Goal: Transaction & Acquisition: Register for event/course

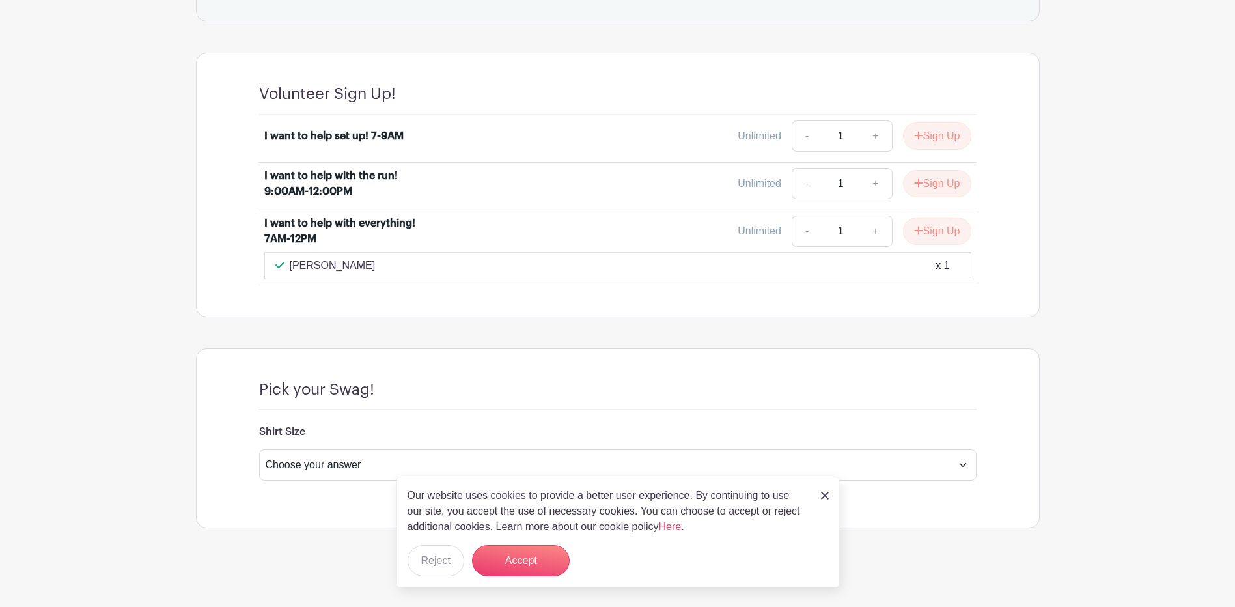
scroll to position [862, 0]
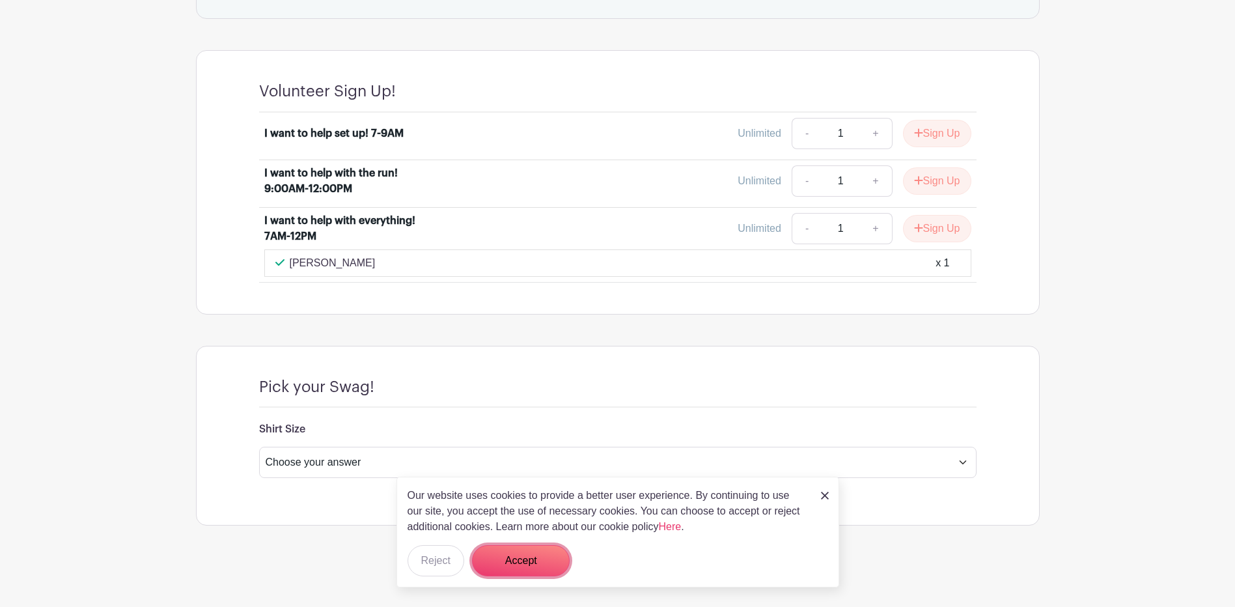
click at [526, 550] on button "Accept" at bounding box center [521, 560] width 98 height 31
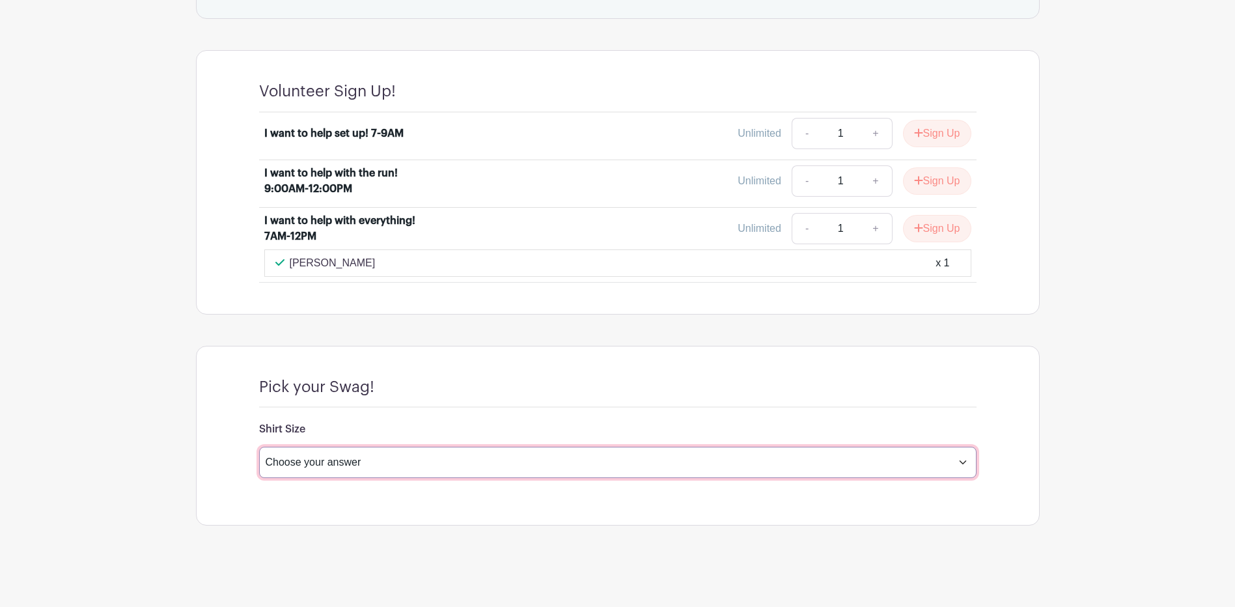
click at [805, 470] on select "Choose your answer Small Medium Large X-Large XX- Large Another option ( please…" at bounding box center [617, 461] width 717 height 31
select select "4599"
click at [259, 446] on select "Choose your answer Small Medium Large X-Large XX- Large Another option ( please…" at bounding box center [617, 461] width 717 height 31
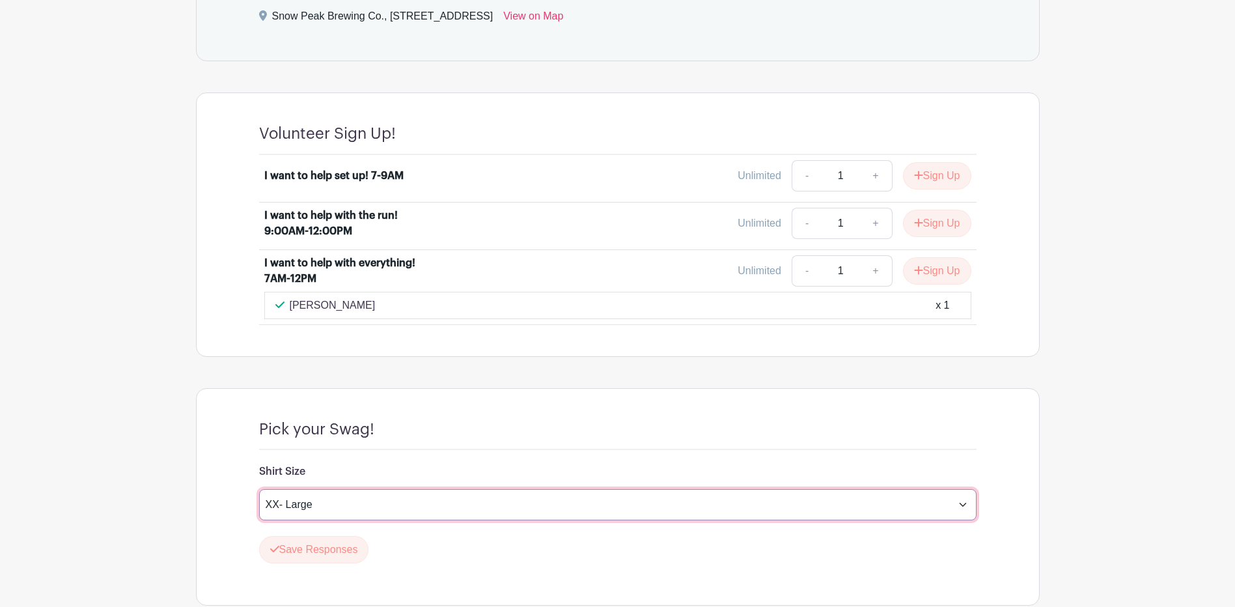
scroll to position [797, 0]
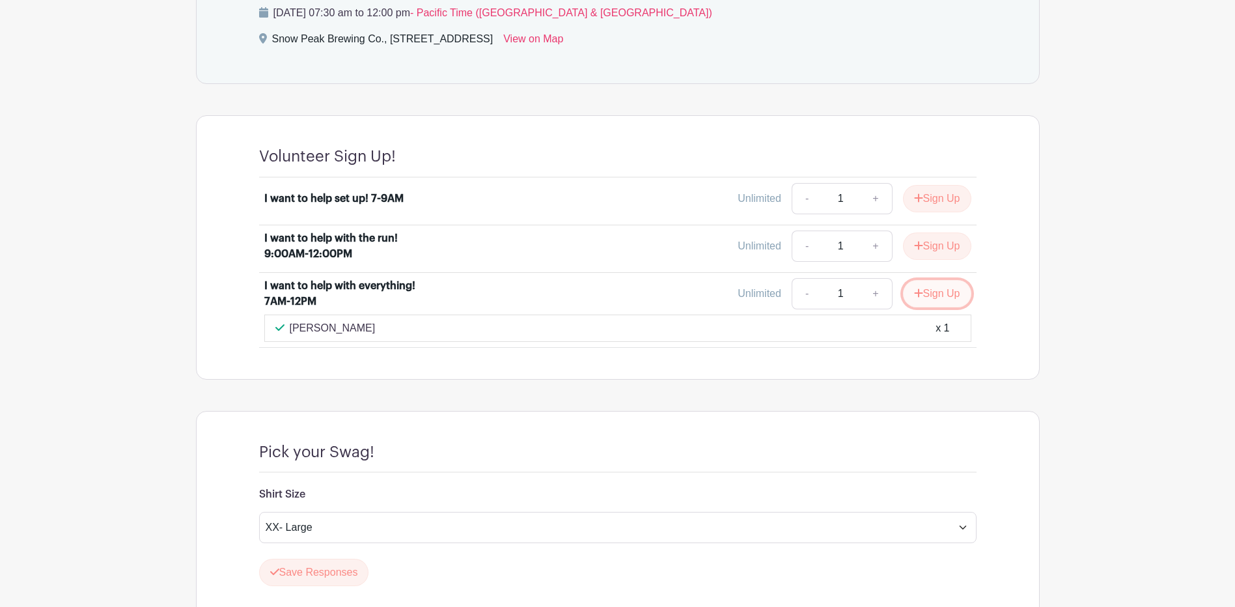
click at [922, 292] on button "Sign Up" at bounding box center [937, 293] width 68 height 27
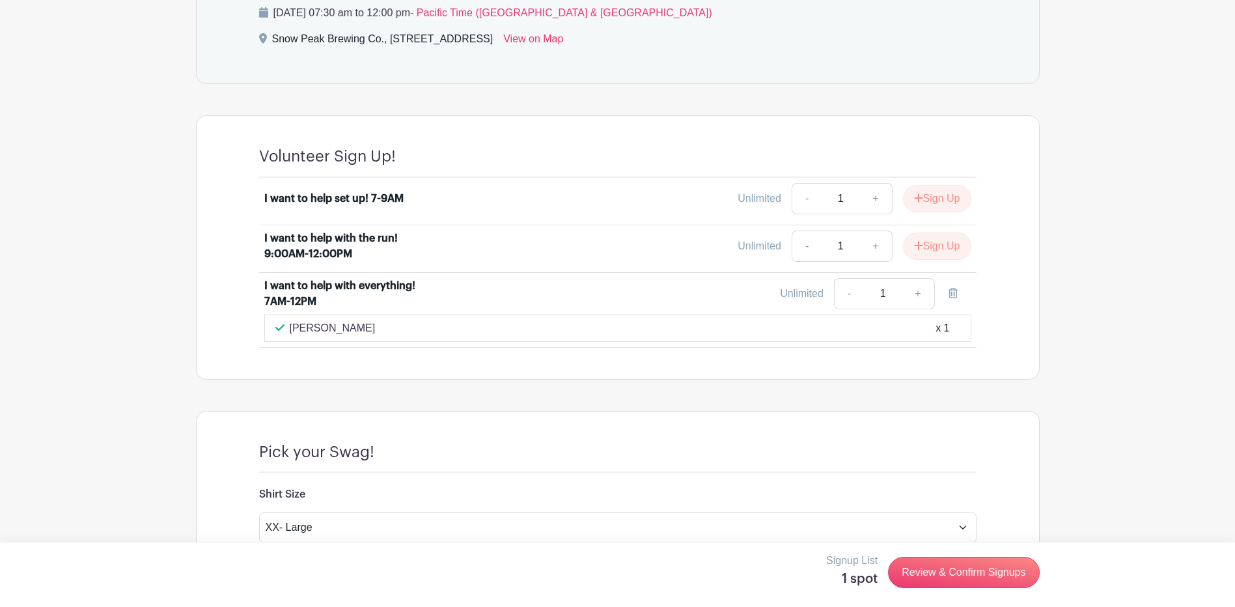
click at [771, 321] on div "[PERSON_NAME] x 1" at bounding box center [617, 328] width 685 height 16
click at [755, 333] on div "[PERSON_NAME] x 1" at bounding box center [617, 328] width 685 height 16
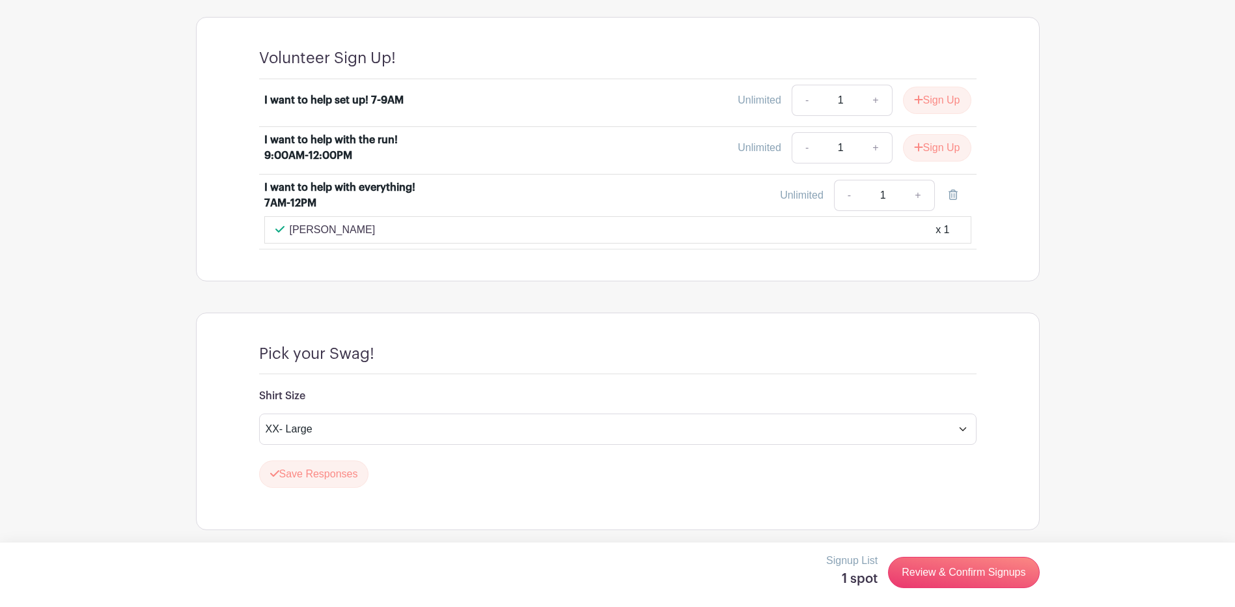
scroll to position [899, 0]
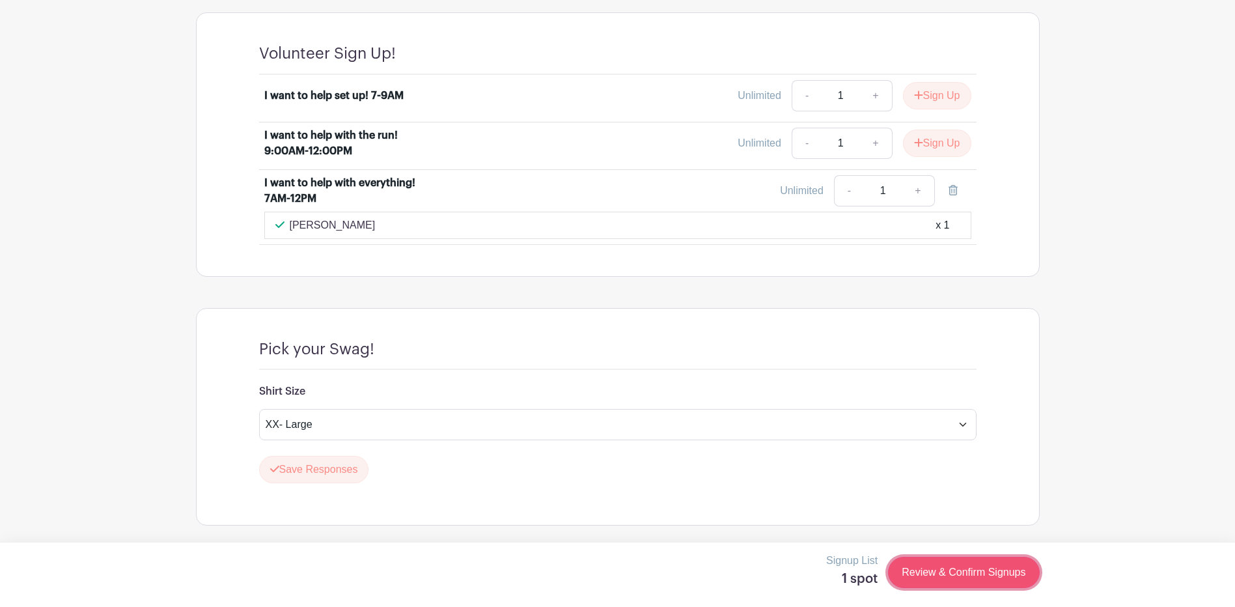
click at [1003, 575] on link "Review & Confirm Signups" at bounding box center [963, 571] width 151 height 31
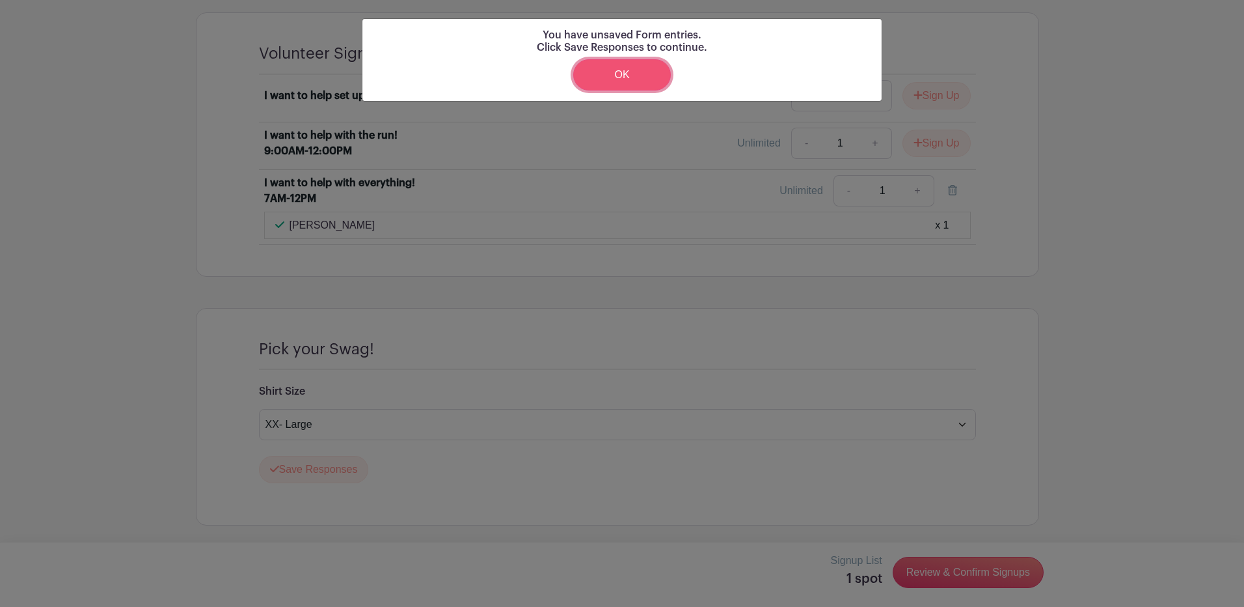
click at [640, 85] on link "OK" at bounding box center [622, 74] width 98 height 31
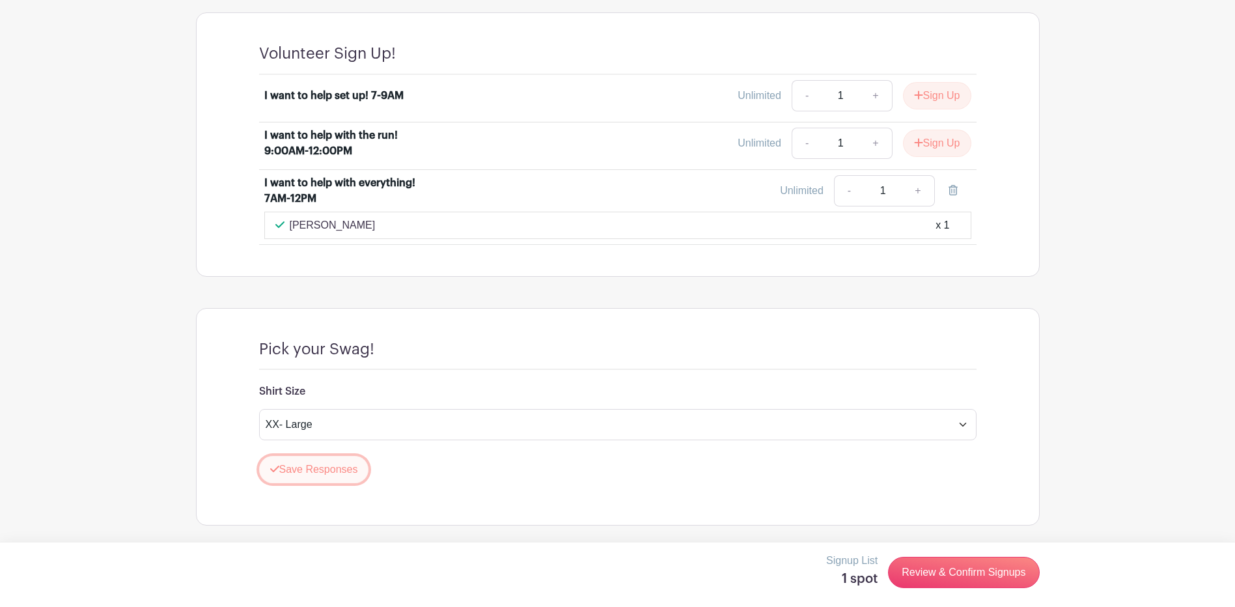
click at [313, 477] on button "Save Responses" at bounding box center [314, 469] width 110 height 27
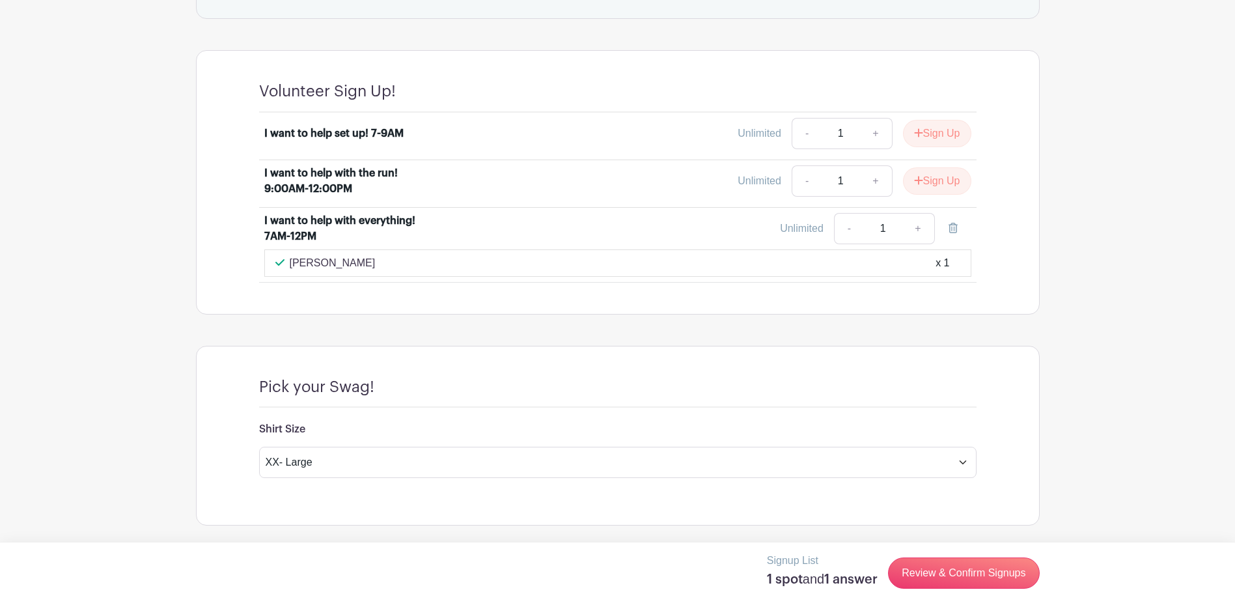
scroll to position [862, 0]
click at [349, 261] on p "[PERSON_NAME]" at bounding box center [333, 263] width 86 height 16
click at [354, 260] on div "[PERSON_NAME] x 1" at bounding box center [617, 263] width 685 height 16
drag, startPoint x: 320, startPoint y: 264, endPoint x: 290, endPoint y: 267, distance: 29.5
click at [290, 267] on p "[PERSON_NAME]" at bounding box center [333, 263] width 86 height 16
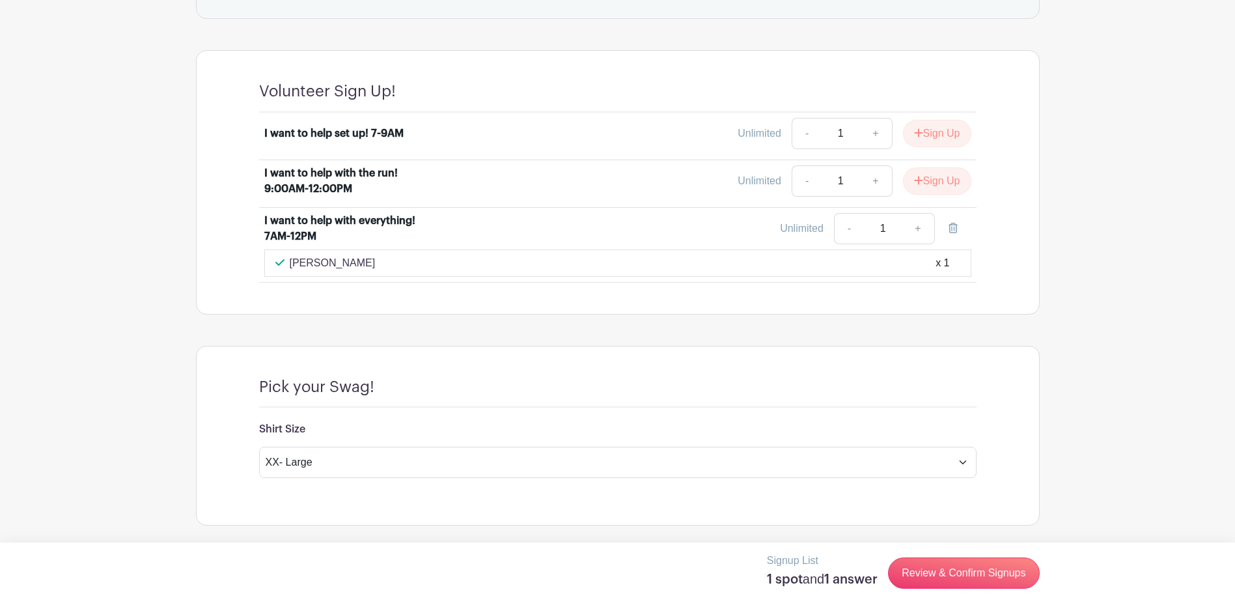
drag, startPoint x: 290, startPoint y: 267, endPoint x: 336, endPoint y: 267, distance: 45.6
click at [325, 267] on p "[PERSON_NAME]" at bounding box center [333, 263] width 86 height 16
click at [349, 265] on p "[PERSON_NAME]" at bounding box center [333, 263] width 86 height 16
click at [1005, 582] on link "Review & Confirm Signups" at bounding box center [963, 572] width 151 height 31
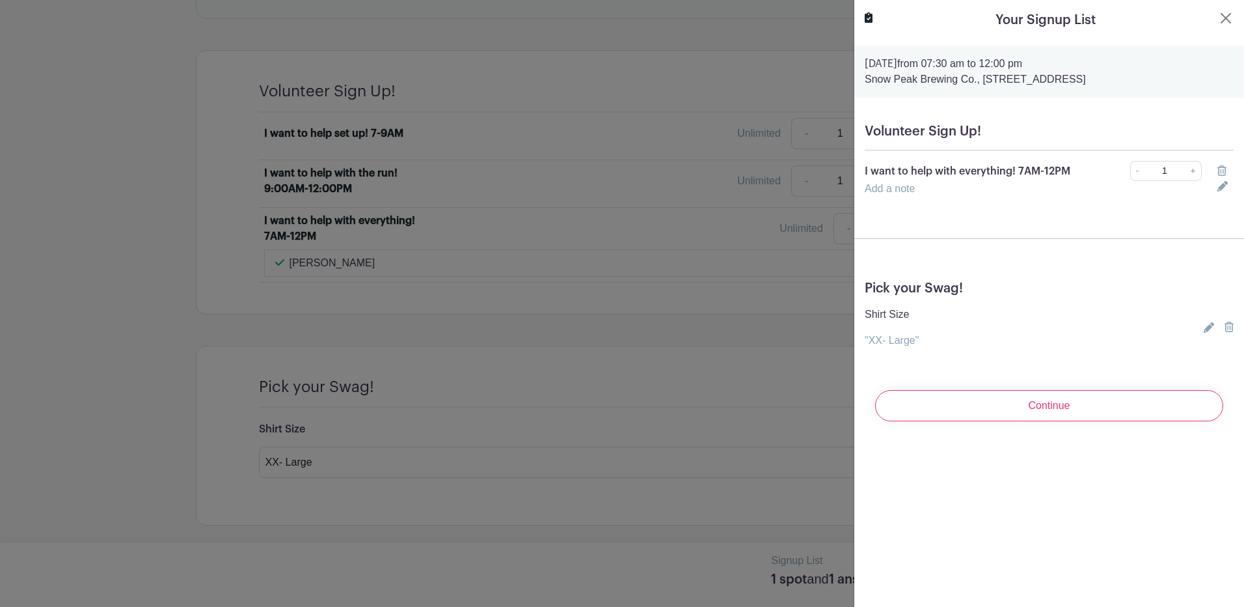
click at [908, 194] on link "Add a note" at bounding box center [890, 188] width 50 height 11
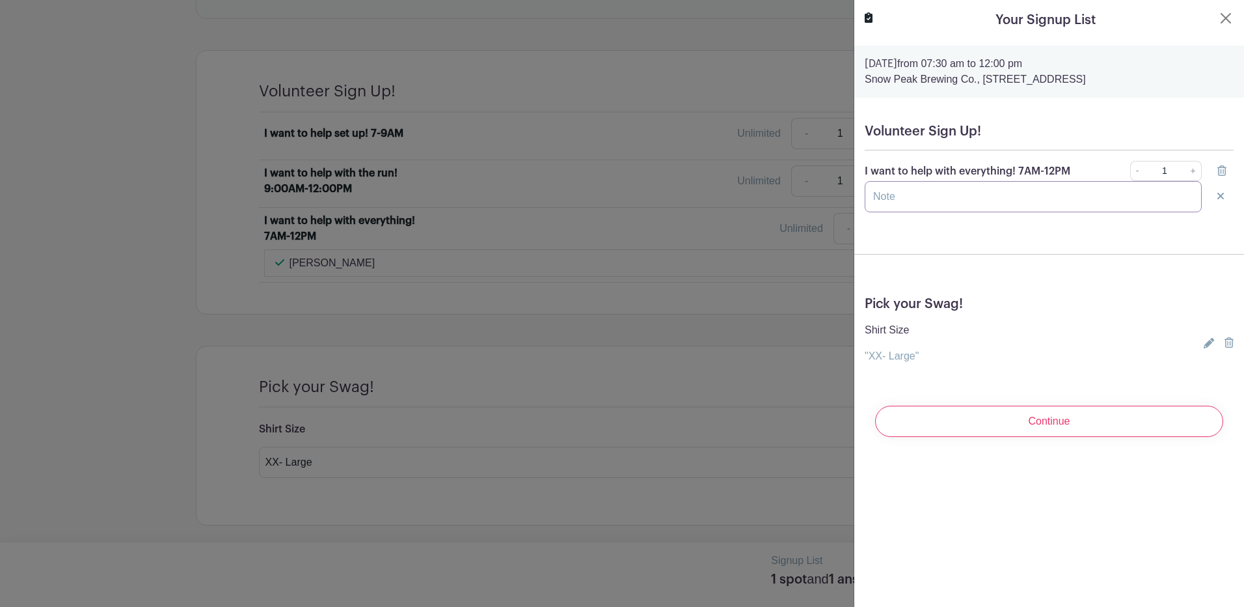
click at [907, 201] on input "text" at bounding box center [1033, 196] width 337 height 31
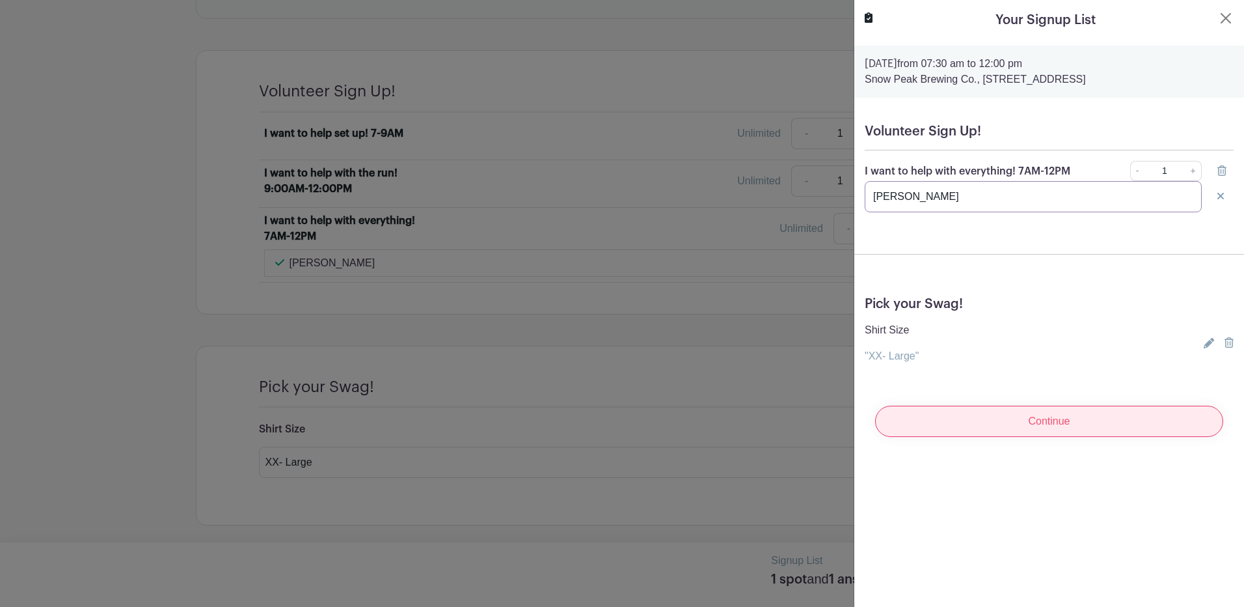
type input "[PERSON_NAME]"
click at [1065, 437] on input "Continue" at bounding box center [1049, 420] width 348 height 31
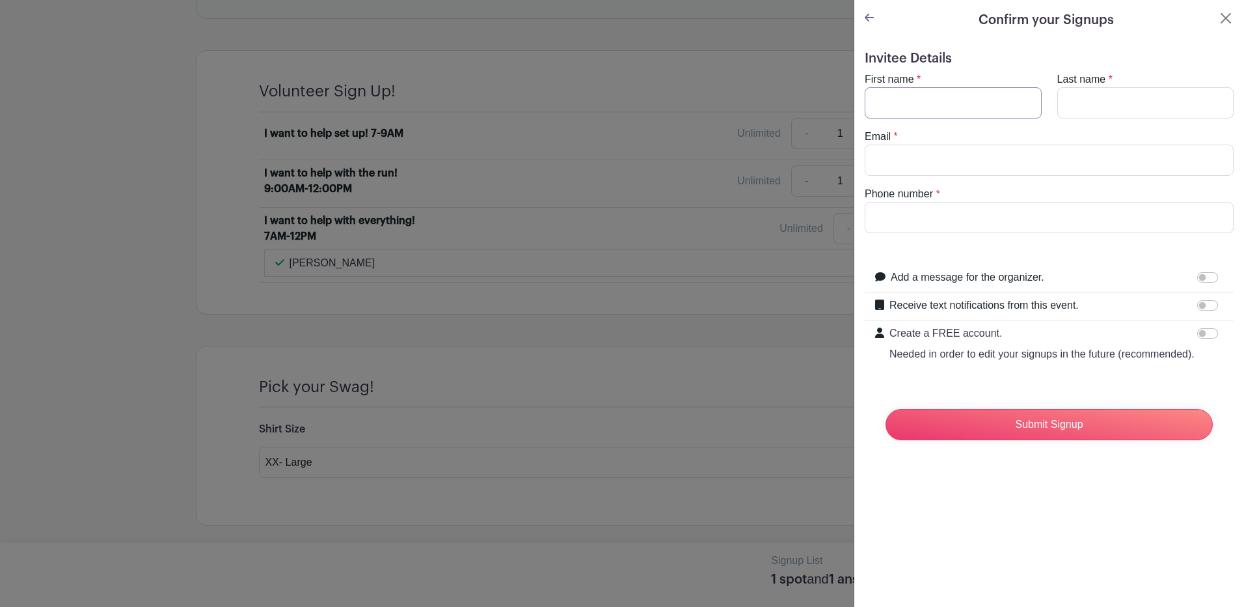
drag, startPoint x: 998, startPoint y: 100, endPoint x: 987, endPoint y: 105, distance: 12.2
click at [997, 100] on input "First name" at bounding box center [953, 102] width 177 height 31
type input "[PERSON_NAME]"
type input "[EMAIL_ADDRESS][DOMAIN_NAME]"
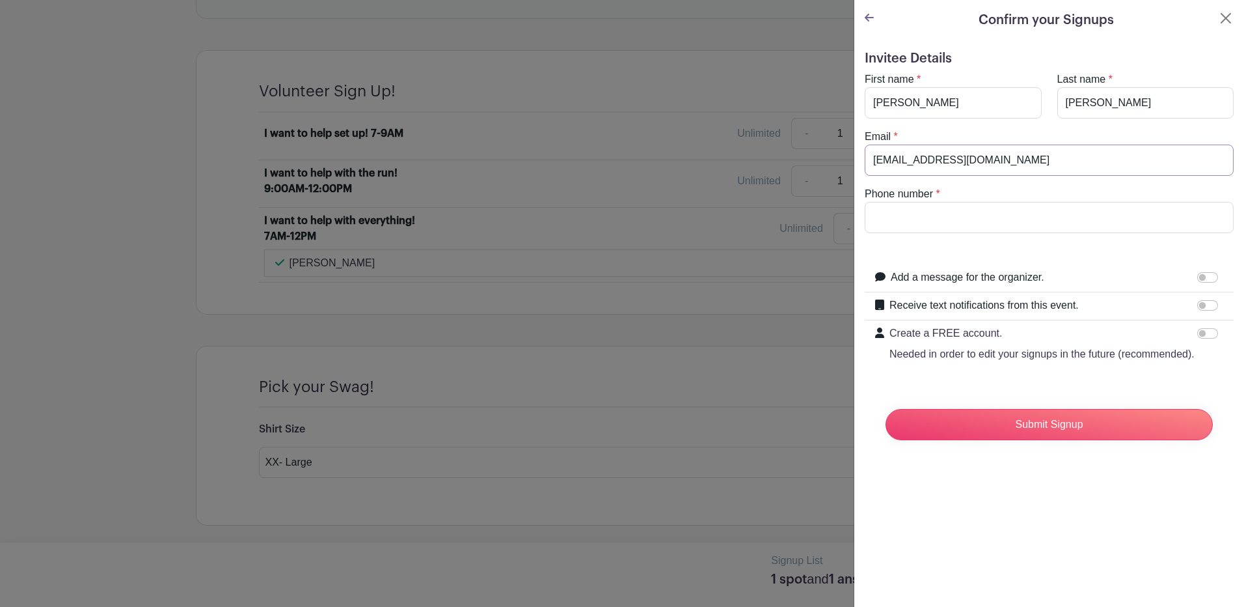
type input "8056570725"
click at [1205, 308] on input "Receive text notifications from this event." at bounding box center [1207, 305] width 21 height 10
checkbox input "true"
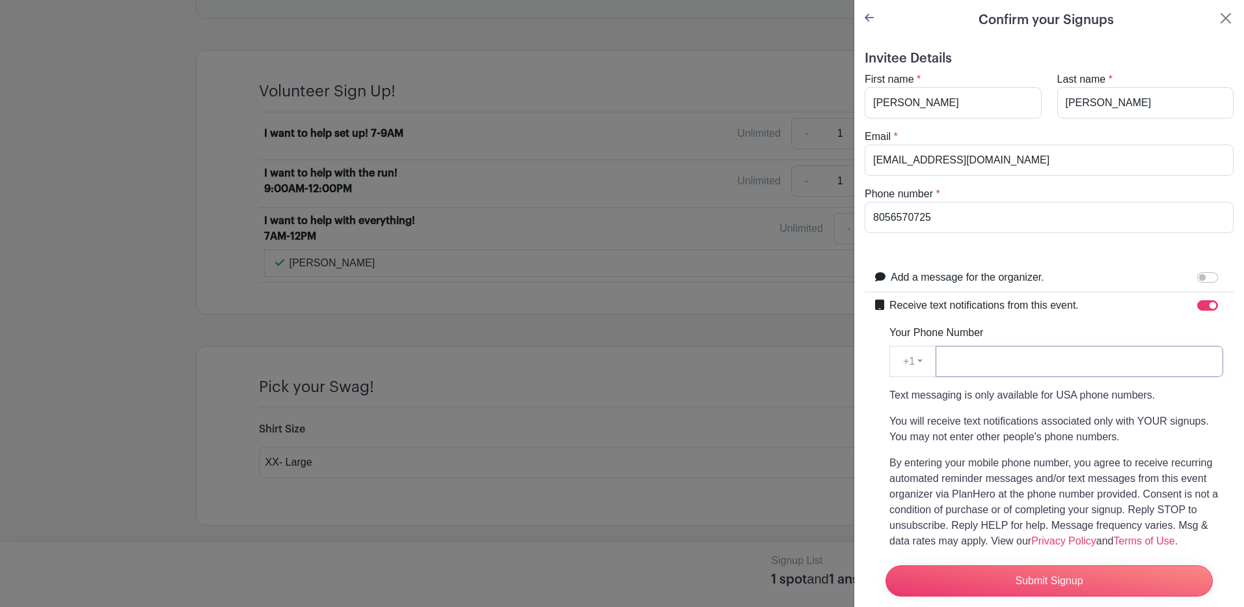
click at [1015, 366] on input "Your Phone Number" at bounding box center [1080, 361] width 288 height 31
type input "8056570725"
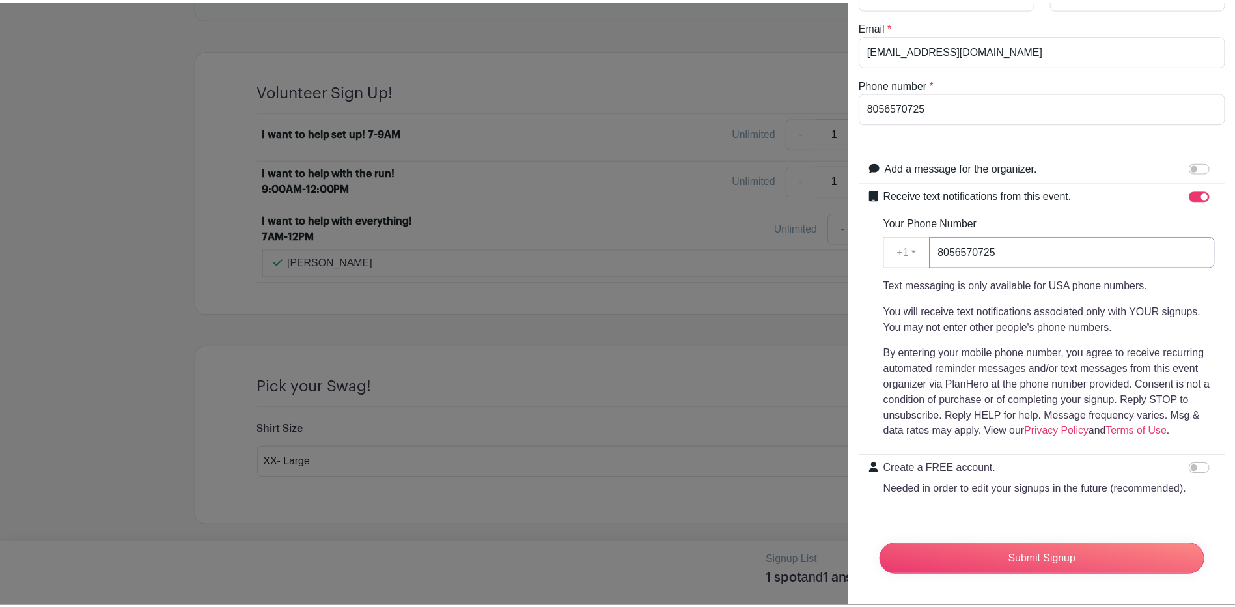
scroll to position [135, 0]
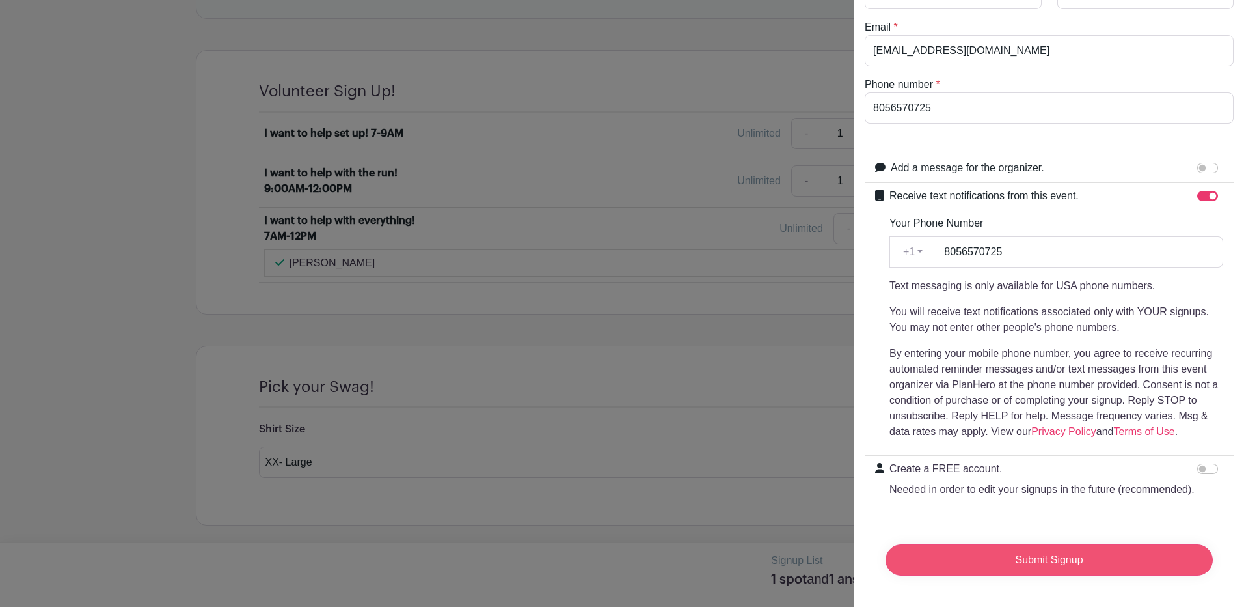
click at [1067, 556] on input "Submit Signup" at bounding box center [1049, 559] width 327 height 31
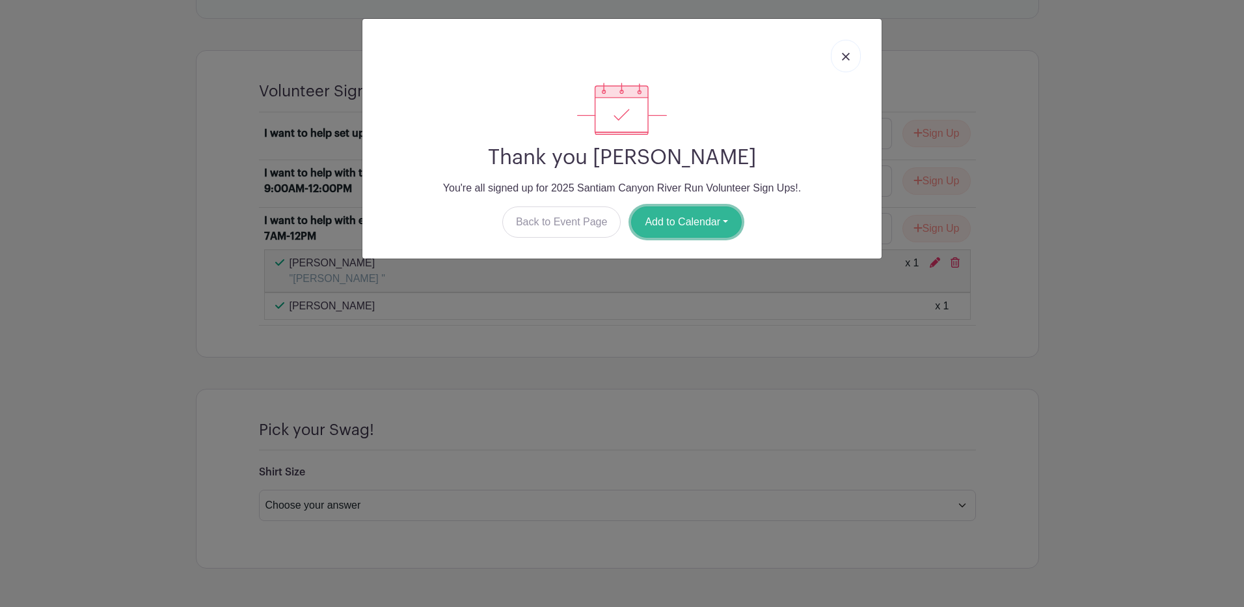
click at [679, 226] on button "Add to Calendar" at bounding box center [686, 221] width 111 height 31
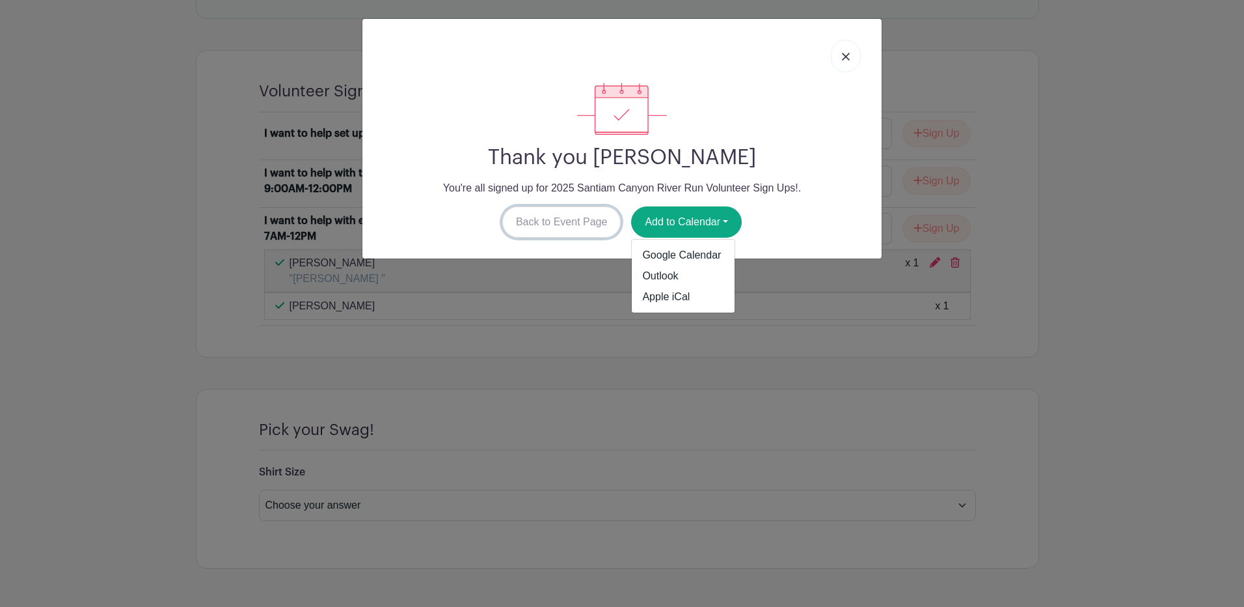
click at [566, 224] on link "Back to Event Page" at bounding box center [561, 221] width 119 height 31
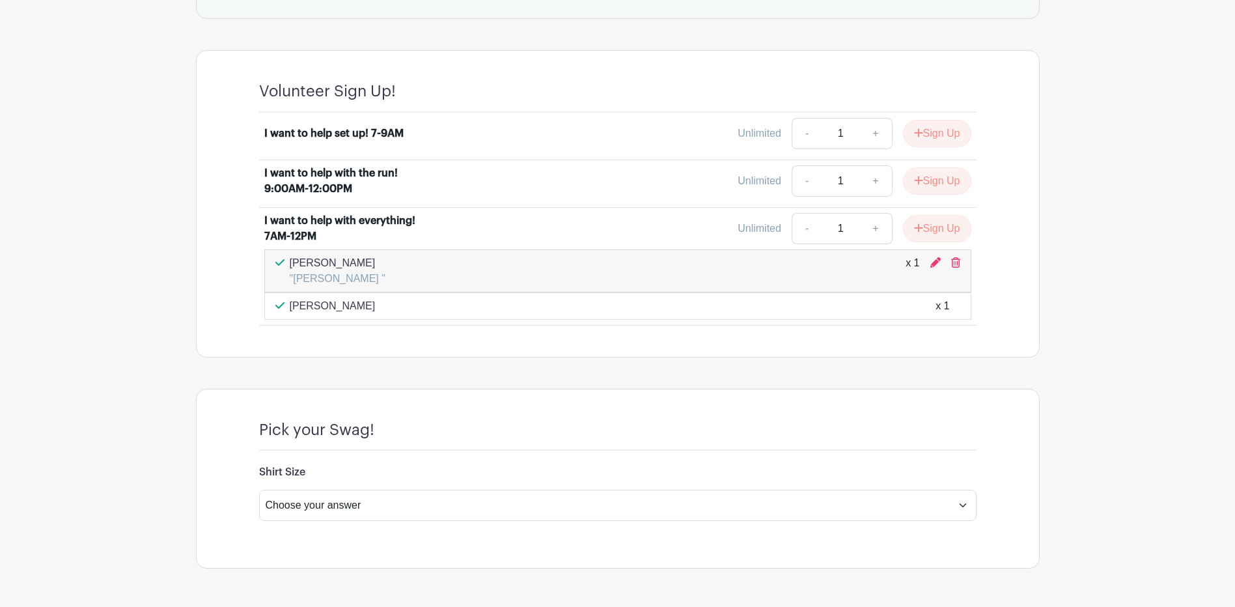
click at [362, 278] on div "[PERSON_NAME] "[PERSON_NAME] " x 1" at bounding box center [617, 270] width 685 height 31
drag, startPoint x: 360, startPoint y: 277, endPoint x: 281, endPoint y: 276, distance: 78.7
click at [281, 276] on div "[PERSON_NAME] "[PERSON_NAME] " x 1" at bounding box center [617, 270] width 685 height 31
drag, startPoint x: 952, startPoint y: 260, endPoint x: 675, endPoint y: 34, distance: 356.6
click at [952, 260] on icon at bounding box center [955, 262] width 9 height 10
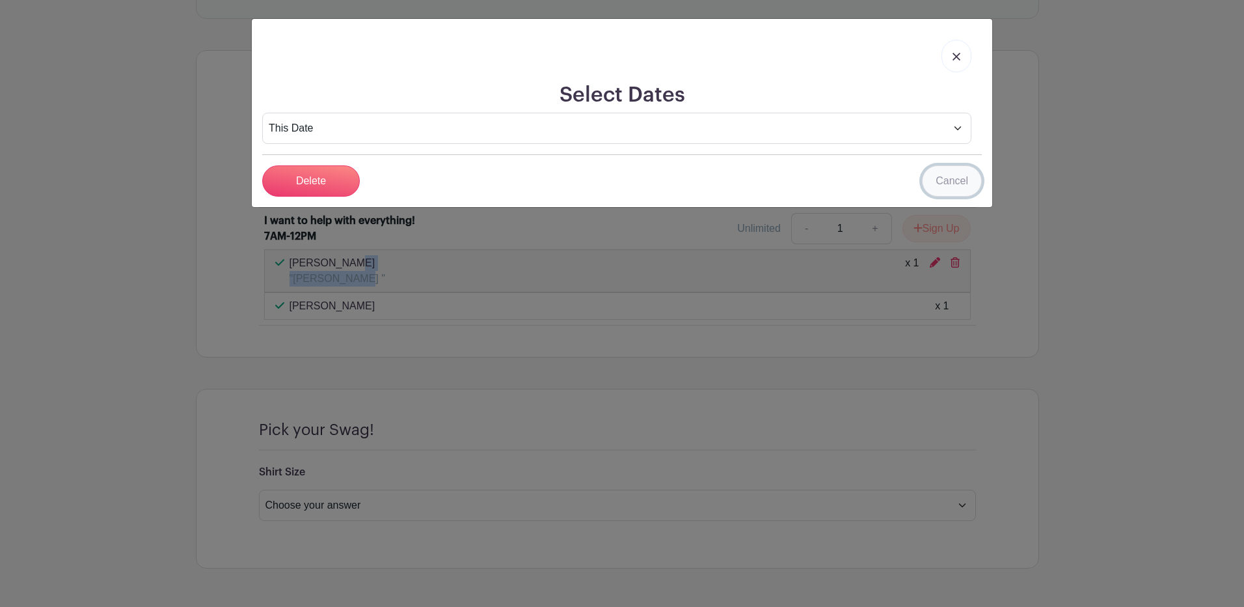
click at [961, 179] on link "Cancel" at bounding box center [952, 180] width 60 height 31
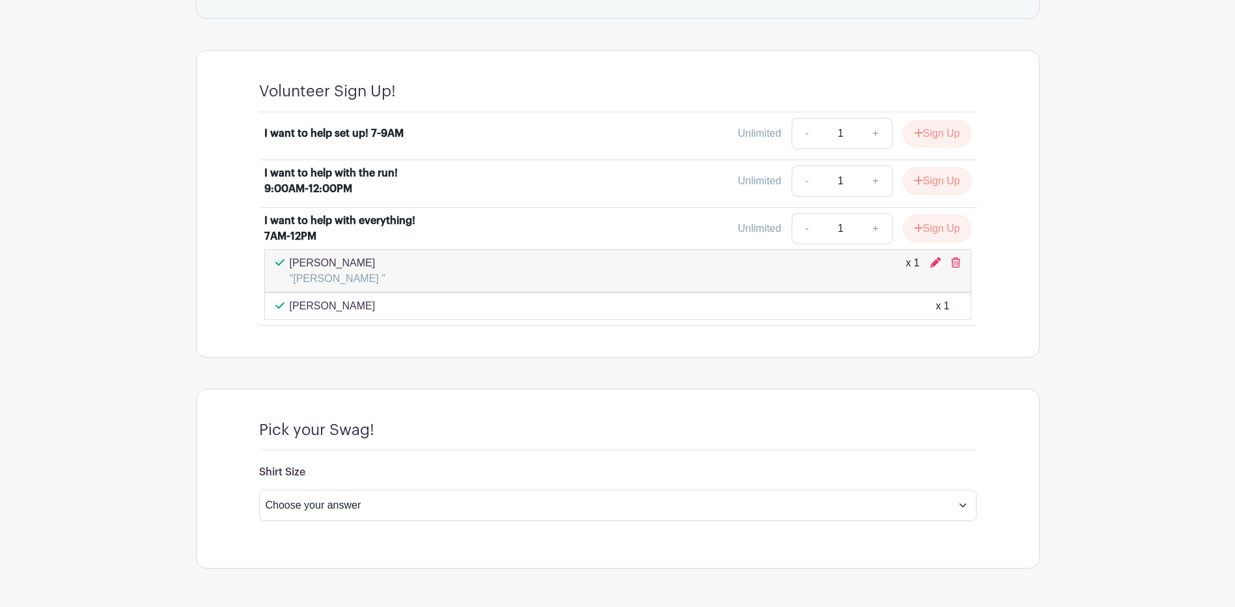
click at [945, 261] on div at bounding box center [945, 270] width 30 height 31
click at [938, 263] on icon at bounding box center [935, 262] width 10 height 10
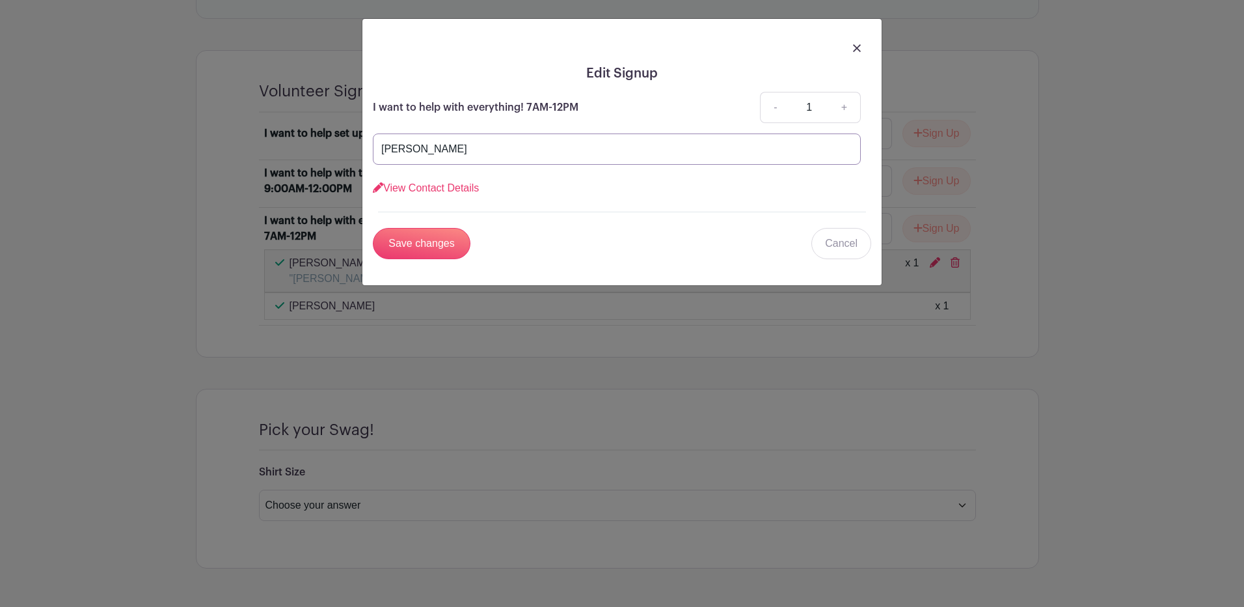
drag, startPoint x: 425, startPoint y: 151, endPoint x: 286, endPoint y: 152, distance: 139.3
click at [286, 153] on div "Edit Signup I want to help with everything! 7AM-12PM - 1 + [PERSON_NAME] View C…" at bounding box center [622, 303] width 1244 height 607
click at [426, 249] on input "Save changes" at bounding box center [422, 243] width 98 height 31
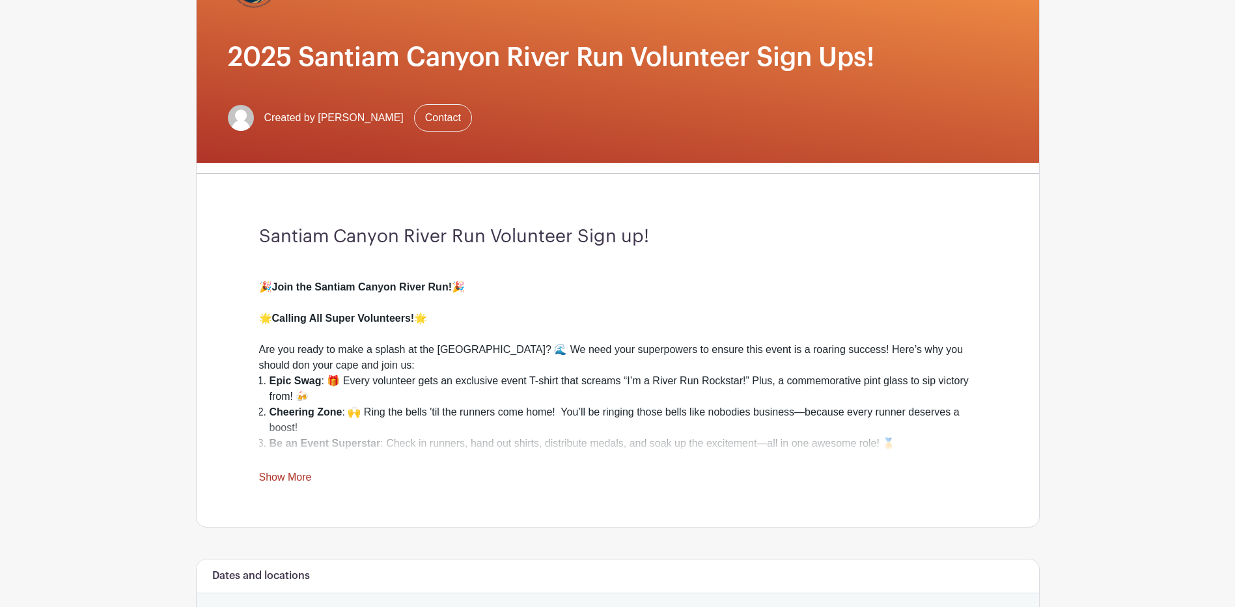
scroll to position [0, 0]
